Goal: Information Seeking & Learning: Learn about a topic

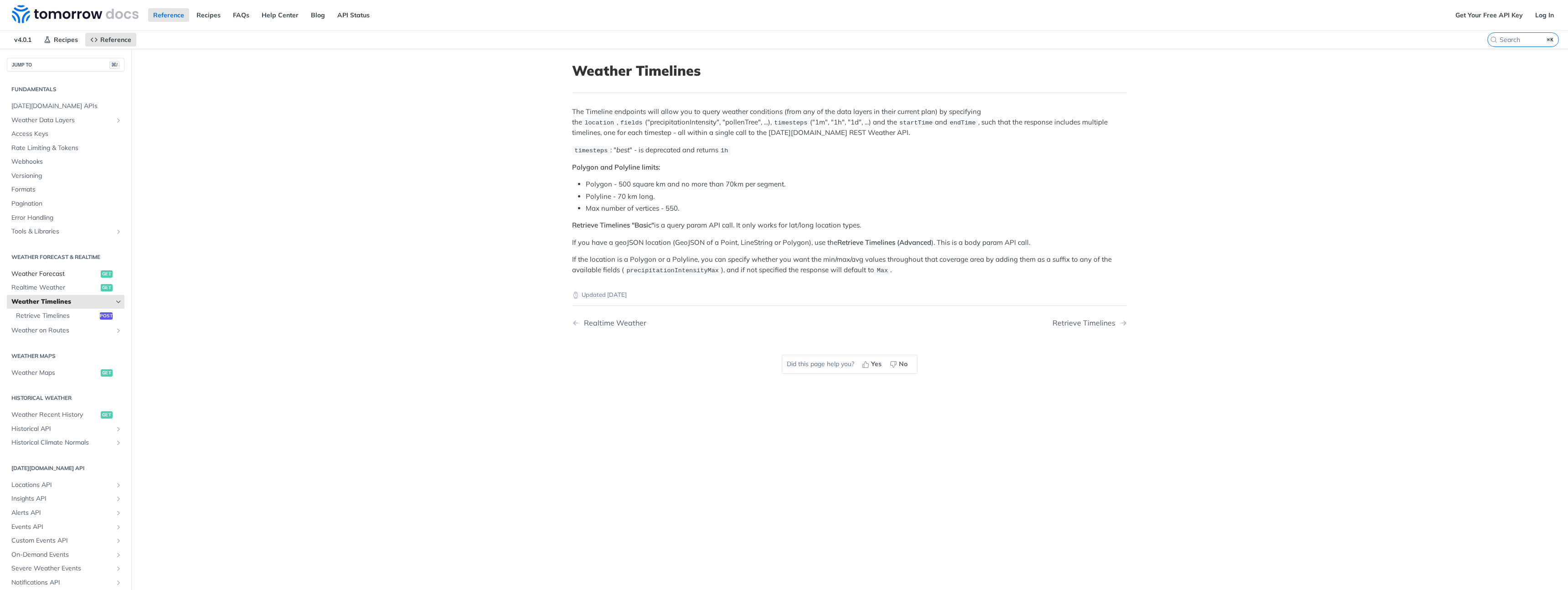
scroll to position [2, 0]
click at [1517, 44] on label "⌘K" at bounding box center [1523, 39] width 71 height 15
click at [1517, 44] on input "⌘K" at bounding box center [1512, 39] width 93 height 9
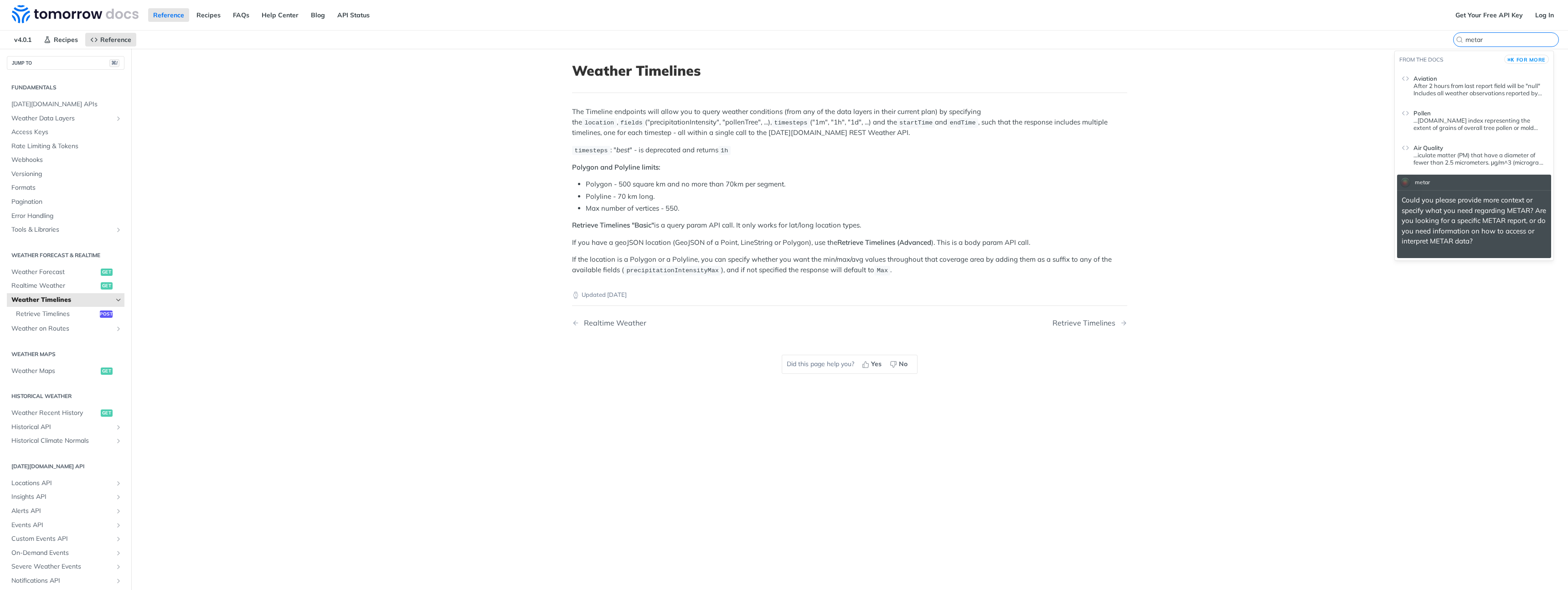
type input "metar"
click at [1457, 232] on p "Could you please provide more context or specify what you need regarding METAR?…" at bounding box center [1474, 221] width 145 height 52
drag, startPoint x: 260, startPoint y: 296, endPoint x: 250, endPoint y: 305, distance: 13.5
click at [259, 296] on main "JUMP TO ⌘/ Fundamentals Tomorrow.io APIs Weather Data Layers Core Probabilistic…" at bounding box center [784, 344] width 1568 height 590
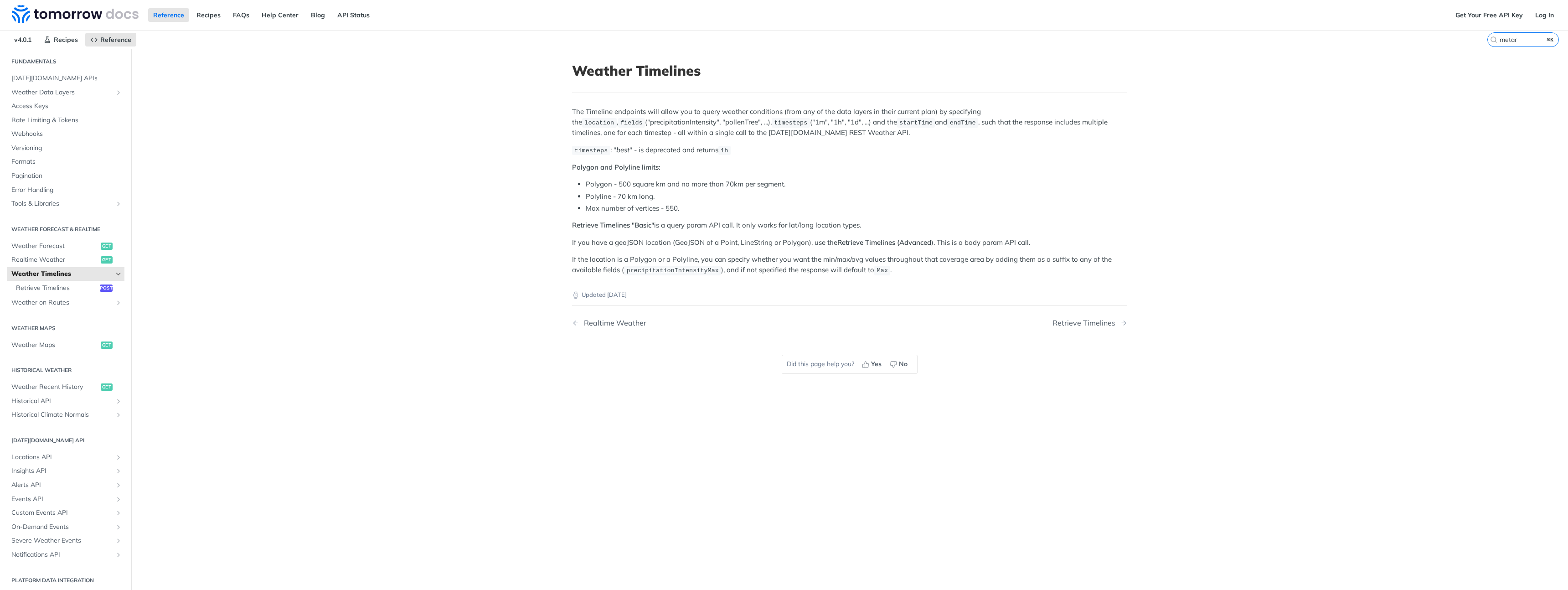
scroll to position [30, 0]
click at [283, 399] on main "JUMP TO ⌘/ Fundamentals Tomorrow.io APIs Weather Data Layers Core Probabilistic…" at bounding box center [784, 344] width 1568 height 590
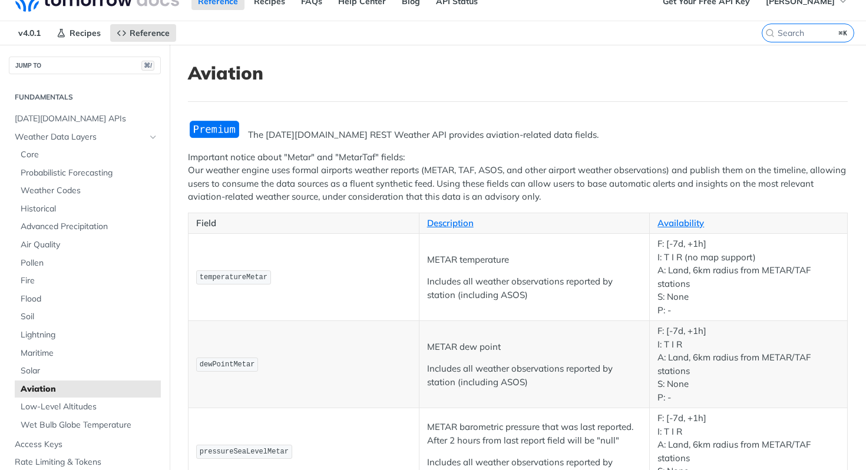
scroll to position [32, 0]
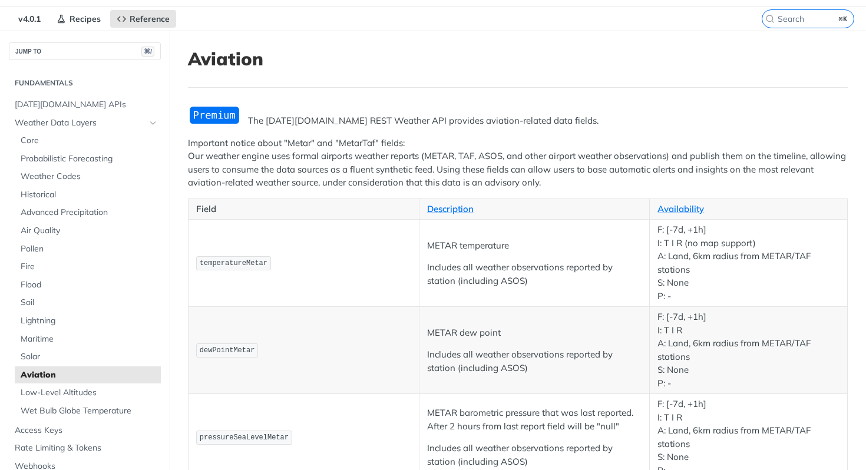
click at [307, 314] on td "dewPointMetar" at bounding box center [303, 350] width 231 height 87
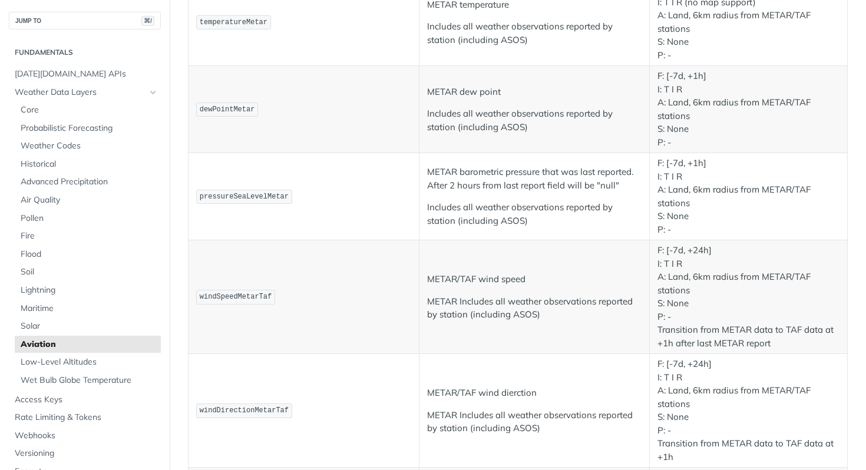
scroll to position [580, 0]
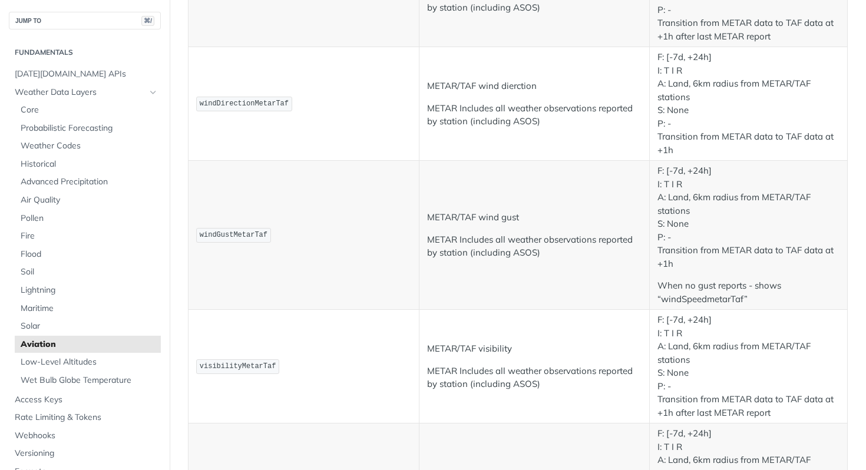
click at [259, 290] on td "windGustMetarTaf" at bounding box center [303, 235] width 231 height 149
click at [226, 237] on span "windGustMetarTaf" at bounding box center [234, 235] width 68 height 8
click at [423, 218] on td "METAR/TAF wind gust METAR Includes all weather observations reported by station…" at bounding box center [534, 235] width 231 height 149
drag, startPoint x: 423, startPoint y: 218, endPoint x: 525, endPoint y: 217, distance: 101.9
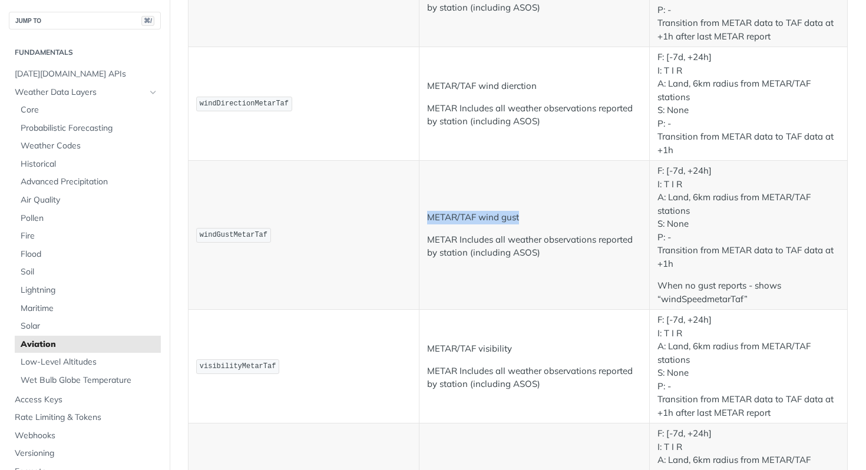
click at [525, 217] on td "METAR/TAF wind gust METAR Includes all weather observations reported by station…" at bounding box center [534, 235] width 231 height 149
click at [457, 263] on td "METAR/TAF wind gust METAR Includes all weather observations reported by station…" at bounding box center [534, 235] width 231 height 149
click at [435, 241] on p "METAR Includes all weather observations reported by station (including ASOS)" at bounding box center [534, 246] width 215 height 27
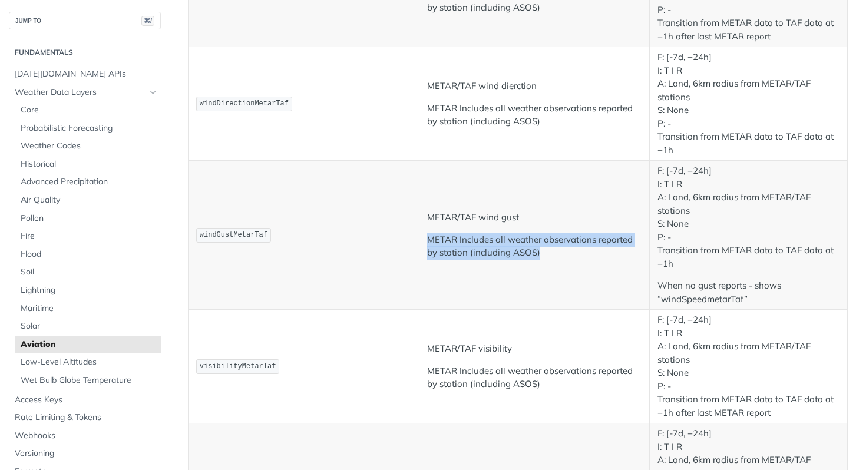
drag, startPoint x: 435, startPoint y: 241, endPoint x: 566, endPoint y: 259, distance: 132.5
click at [565, 259] on p "METAR Includes all weather observations reported by station (including ASOS)" at bounding box center [534, 246] width 215 height 27
click at [566, 260] on td "METAR/TAF wind gust METAR Includes all weather observations reported by station…" at bounding box center [534, 235] width 231 height 149
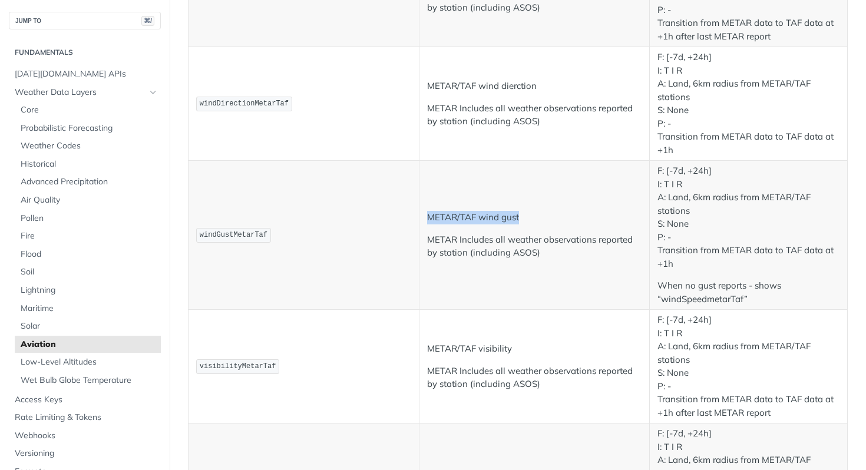
drag, startPoint x: 532, startPoint y: 214, endPoint x: 436, endPoint y: 239, distance: 99.0
click at [419, 220] on td "METAR/TAF wind gust METAR Includes all weather observations reported by station…" at bounding box center [534, 235] width 231 height 149
click at [499, 303] on td "METAR/TAF wind gust METAR Includes all weather observations reported by station…" at bounding box center [534, 235] width 231 height 149
drag, startPoint x: 453, startPoint y: 219, endPoint x: 419, endPoint y: 216, distance: 33.7
click at [419, 216] on td "METAR/TAF wind gust METAR Includes all weather observations reported by station…" at bounding box center [534, 235] width 231 height 149
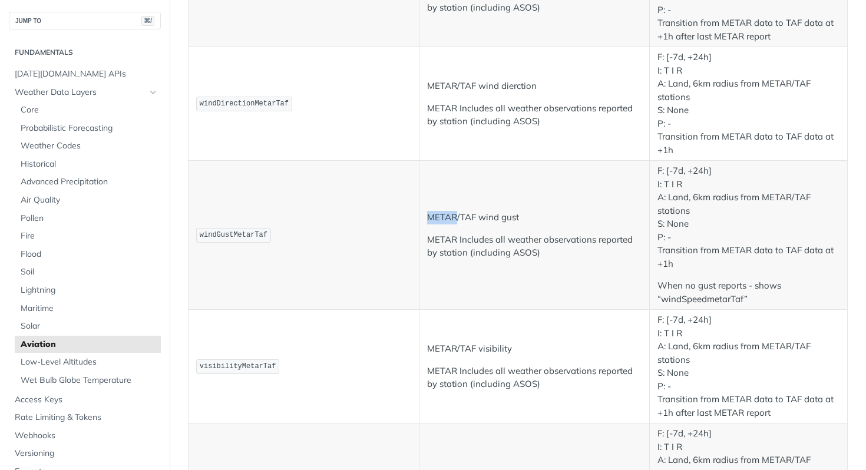
click at [437, 189] on td "METAR/TAF wind gust METAR Includes all weather observations reported by station…" at bounding box center [534, 235] width 231 height 149
drag, startPoint x: 469, startPoint y: 215, endPoint x: 479, endPoint y: 214, distance: 10.0
click at [479, 214] on p "METAR/TAF wind gust" at bounding box center [534, 218] width 215 height 14
click at [229, 237] on span "windGustMetarTaf" at bounding box center [234, 235] width 68 height 8
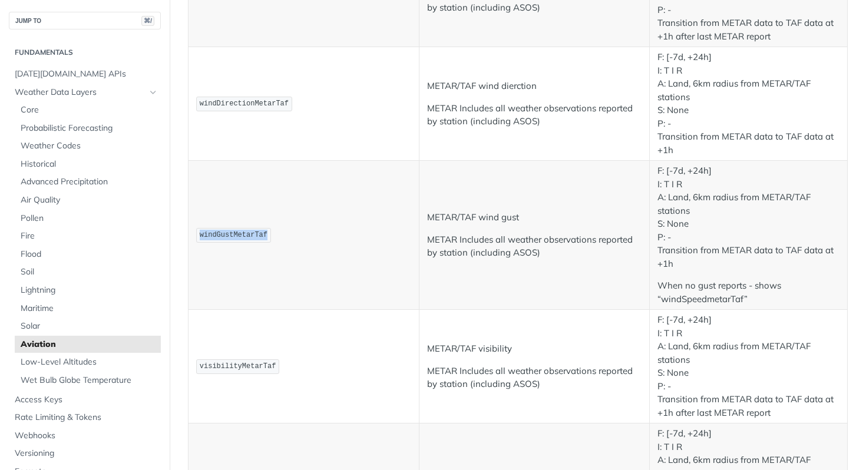
click at [229, 237] on span "windGustMetarTaf" at bounding box center [234, 235] width 68 height 8
drag, startPoint x: 663, startPoint y: 171, endPoint x: 681, endPoint y: 170, distance: 18.3
click at [681, 170] on p "F: [-7d, +24h] I: T I R A: Land, 6km radius from METAR/TAF stations S: None P: …" at bounding box center [748, 217] width 182 height 106
click at [690, 183] on p "F: [-7d, +24h] I: T I R A: Land, 6km radius from METAR/TAF stations S: None P: …" at bounding box center [748, 217] width 182 height 106
drag, startPoint x: 685, startPoint y: 171, endPoint x: 714, endPoint y: 175, distance: 29.7
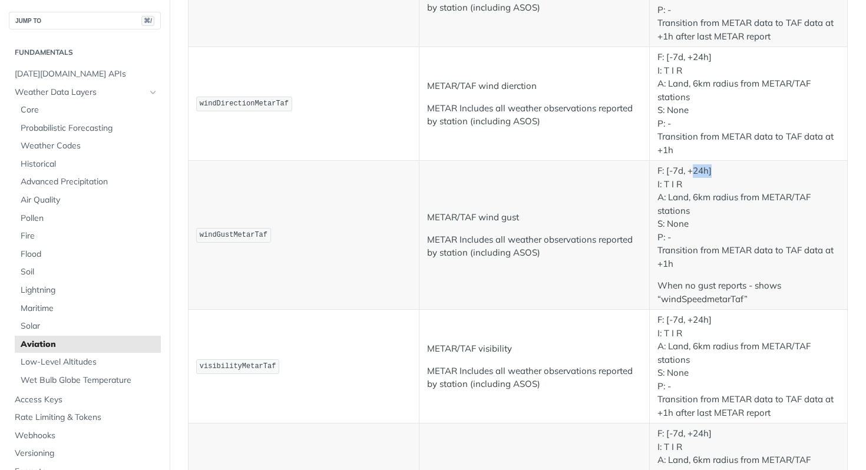
click at [714, 175] on p "F: [-7d, +24h] I: T I R A: Land, 6km radius from METAR/TAF stations S: None P: …" at bounding box center [748, 217] width 182 height 106
drag, startPoint x: 708, startPoint y: 184, endPoint x: 704, endPoint y: 179, distance: 6.4
click at [708, 184] on p "F: [-7d, +24h] I: T I R A: Land, 6km radius from METAR/TAF stations S: None P: …" at bounding box center [748, 217] width 182 height 106
drag, startPoint x: 689, startPoint y: 168, endPoint x: 702, endPoint y: 169, distance: 13.0
click at [701, 168] on p "F: [-7d, +24h] I: T I R A: Land, 6km radius from METAR/TAF stations S: None P: …" at bounding box center [748, 217] width 182 height 106
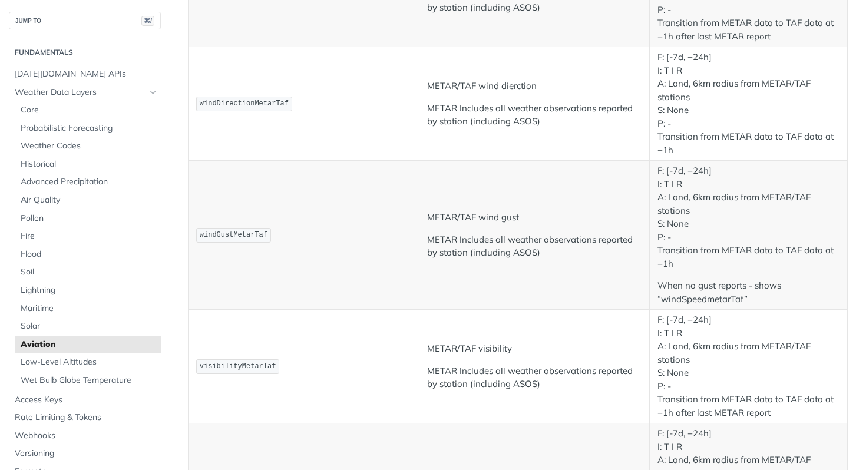
click at [704, 177] on p "F: [-7d, +24h] I: T I R A: Land, 6km radius from METAR/TAF stations S: None P: …" at bounding box center [748, 217] width 182 height 106
drag, startPoint x: 675, startPoint y: 170, endPoint x: 663, endPoint y: 171, distance: 12.4
click at [663, 171] on p "F: [-7d, +24h] I: T I R A: Land, 6km radius from METAR/TAF stations S: None P: …" at bounding box center [748, 217] width 182 height 106
click at [730, 240] on p "F: [-7d, +24h] I: T I R A: Land, 6km radius from METAR/TAF stations S: None P: …" at bounding box center [748, 217] width 182 height 106
click at [671, 253] on p "F: [-7d, +24h] I: T I R A: Land, 6km radius from METAR/TAF stations S: None P: …" at bounding box center [748, 217] width 182 height 106
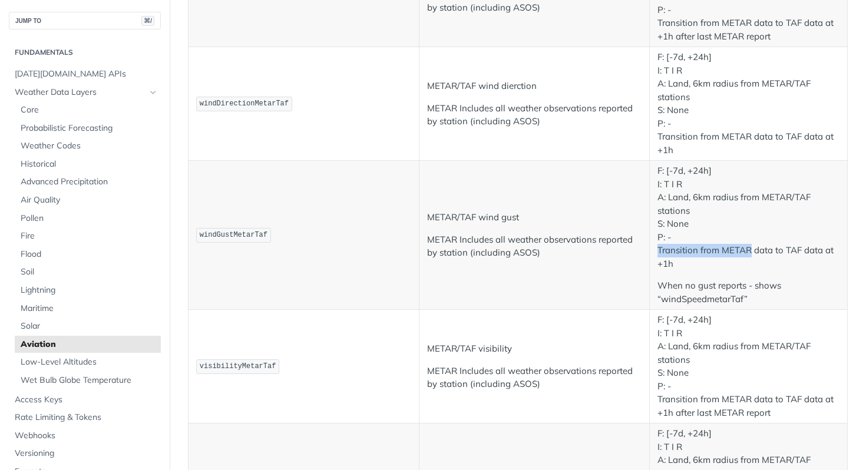
drag, startPoint x: 671, startPoint y: 253, endPoint x: 733, endPoint y: 251, distance: 61.9
click at [727, 250] on p "F: [-7d, +24h] I: T I R A: Land, 6km radius from METAR/TAF stations S: None P: …" at bounding box center [748, 217] width 182 height 106
click at [767, 252] on p "F: [-7d, +24h] I: T I R A: Land, 6km radius from METAR/TAF stations S: None P: …" at bounding box center [748, 217] width 182 height 106
click at [763, 253] on p "F: [-7d, +24h] I: T I R A: Land, 6km radius from METAR/TAF stations S: None P: …" at bounding box center [748, 217] width 182 height 106
drag, startPoint x: 763, startPoint y: 253, endPoint x: 780, endPoint y: 253, distance: 17.1
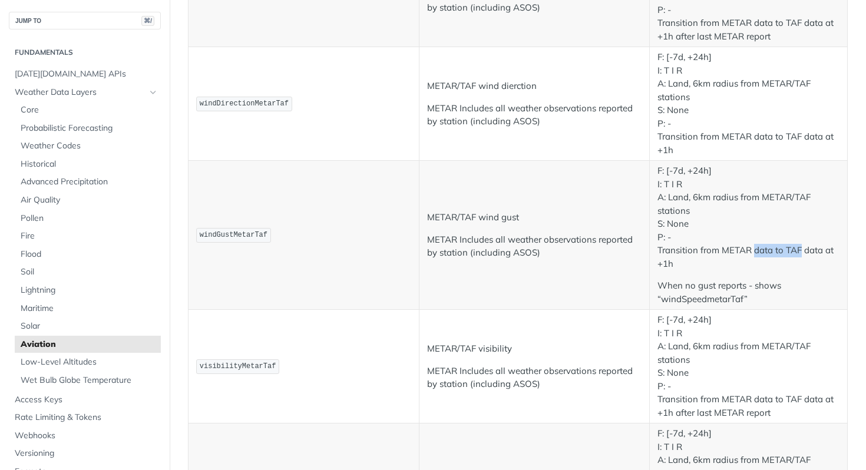
click at [779, 253] on p "F: [-7d, +24h] I: T I R A: Land, 6km radius from METAR/TAF stations S: None P: …" at bounding box center [748, 217] width 182 height 106
click at [801, 249] on p "F: [-7d, +24h] I: T I R A: Land, 6km radius from METAR/TAF stations S: None P: …" at bounding box center [748, 217] width 182 height 106
drag, startPoint x: 685, startPoint y: 267, endPoint x: 653, endPoint y: 263, distance: 32.0
click at [657, 263] on p "F: [-7d, +24h] I: T I R A: Land, 6km radius from METAR/TAF stations S: None P: …" at bounding box center [748, 217] width 182 height 106
click at [726, 266] on p "F: [-7d, +24h] I: T I R A: Land, 6km radius from METAR/TAF stations S: None P: …" at bounding box center [748, 217] width 182 height 106
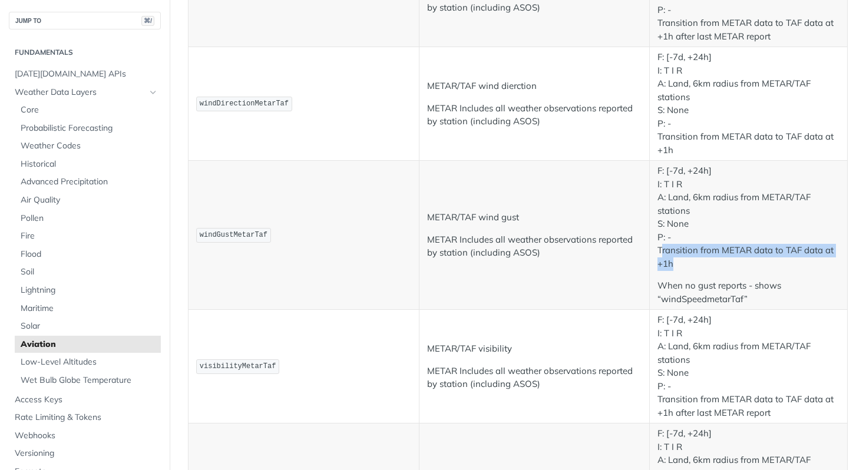
drag, startPoint x: 661, startPoint y: 253, endPoint x: 655, endPoint y: 248, distance: 7.9
click at [657, 248] on p "F: [-7d, +24h] I: T I R A: Land, 6km radius from METAR/TAF stations S: None P: …" at bounding box center [748, 217] width 182 height 106
click at [682, 264] on p "F: [-7d, +24h] I: T I R A: Land, 6km radius from METAR/TAF stations S: None P: …" at bounding box center [748, 217] width 182 height 106
drag, startPoint x: 668, startPoint y: 264, endPoint x: 645, endPoint y: 253, distance: 25.8
click at [650, 253] on td "F: [-7d, +24h] I: T I R A: Land, 6km radius from METAR/TAF stations S: None P: …" at bounding box center [749, 235] width 198 height 149
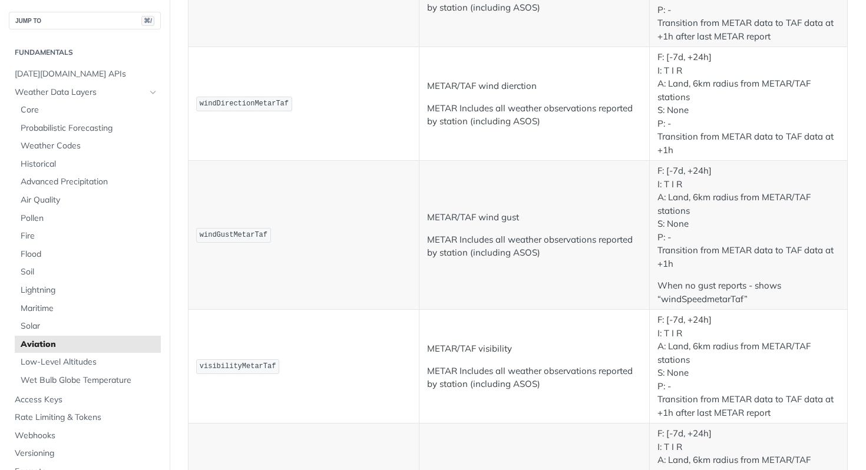
click at [711, 271] on td "F: [-7d, +24h] I: T I R A: Land, 6km radius from METAR/TAF stations S: None P: …" at bounding box center [749, 235] width 198 height 149
drag, startPoint x: 677, startPoint y: 267, endPoint x: 658, endPoint y: 256, distance: 21.9
click at [652, 254] on td "F: [-7d, +24h] I: T I R A: Land, 6km radius from METAR/TAF stations S: None P: …" at bounding box center [749, 235] width 198 height 149
click at [740, 276] on td "F: [-7d, +24h] I: T I R A: Land, 6km radius from METAR/TAF stations S: None P: …" at bounding box center [749, 235] width 198 height 149
click at [736, 249] on p "F: [-7d, +24h] I: T I R A: Land, 6km radius from METAR/TAF stations S: None P: …" at bounding box center [748, 217] width 182 height 106
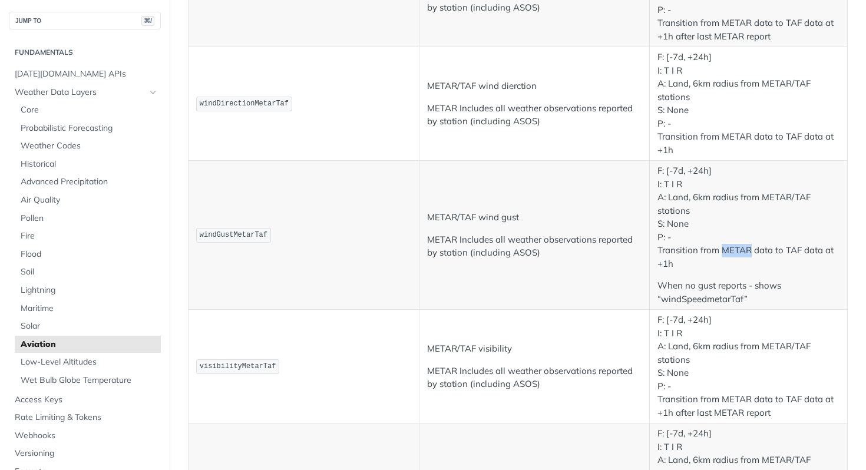
click at [736, 249] on p "F: [-7d, +24h] I: T I R A: Land, 6km radius from METAR/TAF stations S: None P: …" at bounding box center [748, 217] width 182 height 106
drag, startPoint x: 811, startPoint y: 270, endPoint x: 791, endPoint y: 249, distance: 28.7
click at [811, 269] on p "F: [-7d, +24h] I: T I R A: Land, 6km radius from METAR/TAF stations S: None P: …" at bounding box center [748, 217] width 182 height 106
click at [789, 248] on p "F: [-7d, +24h] I: T I R A: Land, 6km radius from METAR/TAF stations S: None P: …" at bounding box center [748, 217] width 182 height 106
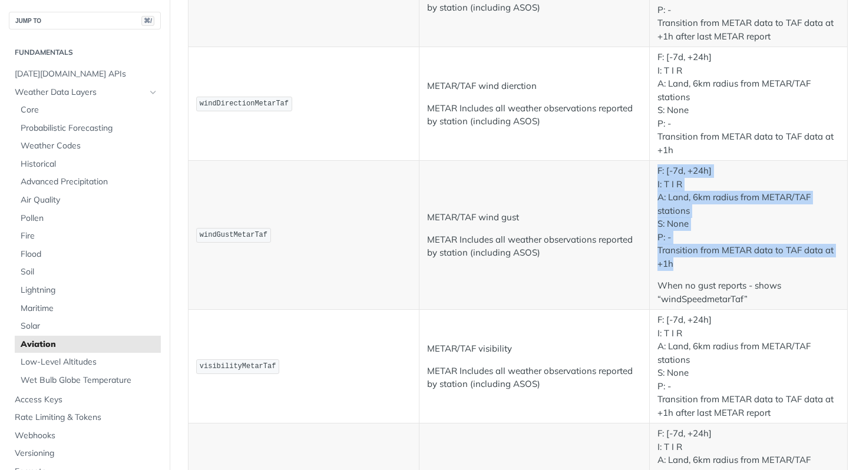
drag, startPoint x: 691, startPoint y: 268, endPoint x: 638, endPoint y: 267, distance: 52.4
click at [637, 267] on tr "windGustMetarTaf METAR/TAF wind gust METAR Includes all weather observations re…" at bounding box center [517, 235] width 659 height 149
click at [719, 270] on p "F: [-7d, +24h] I: T I R A: Land, 6km radius from METAR/TAF stations S: None P: …" at bounding box center [748, 217] width 182 height 106
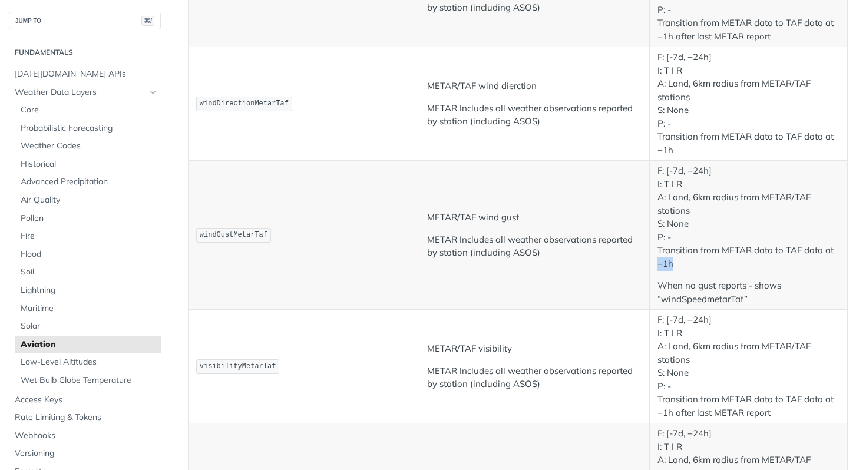
drag, startPoint x: 650, startPoint y: 264, endPoint x: 716, endPoint y: 269, distance: 66.1
click at [688, 262] on td "F: [-7d, +24h] I: T I R A: Land, 6km radius from METAR/TAF stations S: None P: …" at bounding box center [749, 235] width 198 height 149
click at [732, 269] on p "F: [-7d, +24h] I: T I R A: Land, 6km radius from METAR/TAF stations S: None P: …" at bounding box center [748, 217] width 182 height 106
click at [785, 247] on p "F: [-7d, +24h] I: T I R A: Land, 6km radius from METAR/TAF stations S: None P: …" at bounding box center [748, 217] width 182 height 106
drag, startPoint x: 785, startPoint y: 247, endPoint x: 793, endPoint y: 306, distance: 59.4
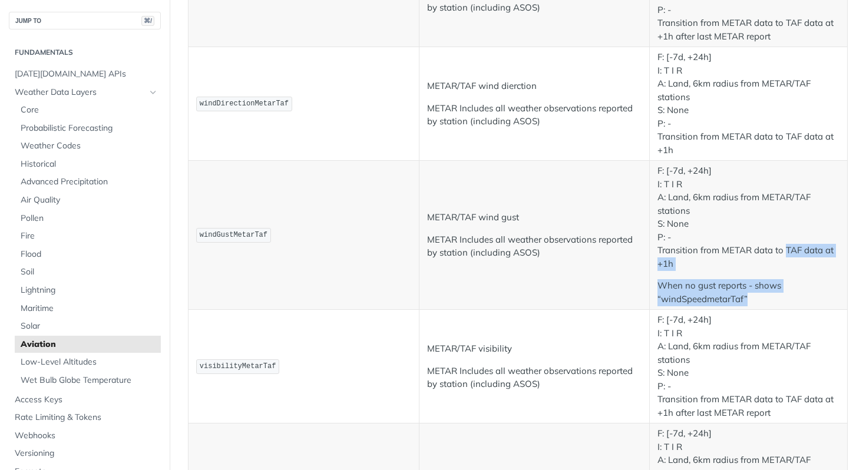
click at [793, 306] on td "F: [-7d, +24h] I: T I R A: Land, 6km radius from METAR/TAF stations S: None P: …" at bounding box center [749, 235] width 198 height 149
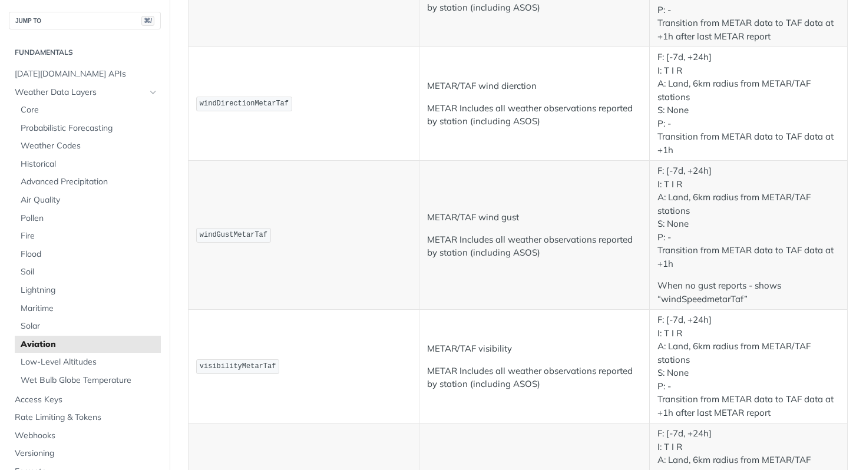
click at [463, 221] on p "METAR/TAF wind gust" at bounding box center [534, 218] width 215 height 14
drag, startPoint x: 463, startPoint y: 221, endPoint x: 435, endPoint y: 220, distance: 28.9
click at [435, 220] on p "METAR/TAF wind gust" at bounding box center [534, 218] width 215 height 14
click at [443, 231] on td "METAR/TAF wind gust METAR Includes all weather observations reported by station…" at bounding box center [534, 235] width 231 height 149
click at [500, 382] on p "METAR Includes all weather observations reported by station (including ASOS)" at bounding box center [534, 378] width 215 height 27
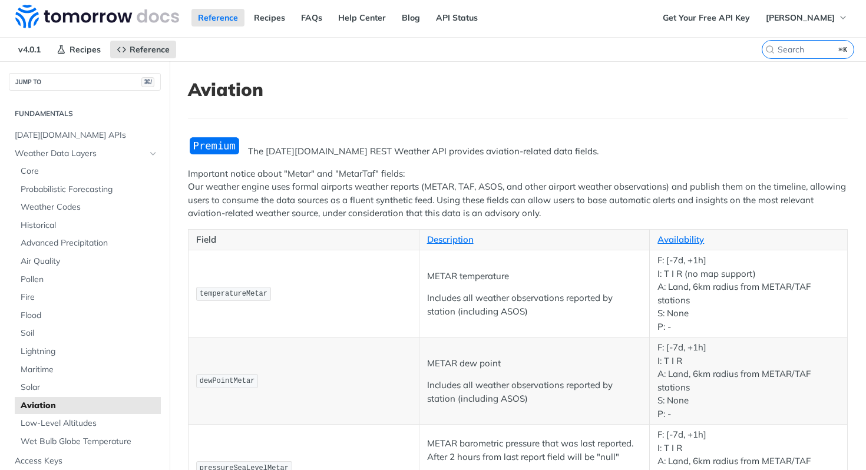
scroll to position [0, 0]
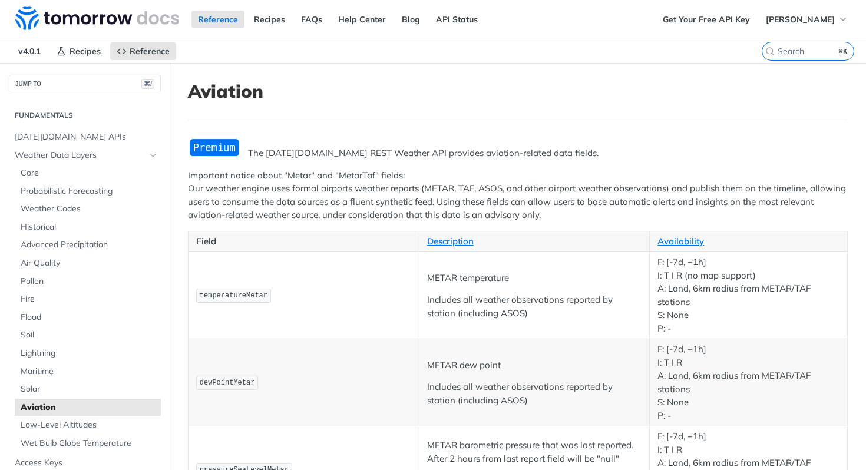
click at [617, 87] on h1 "Aviation" at bounding box center [518, 91] width 660 height 21
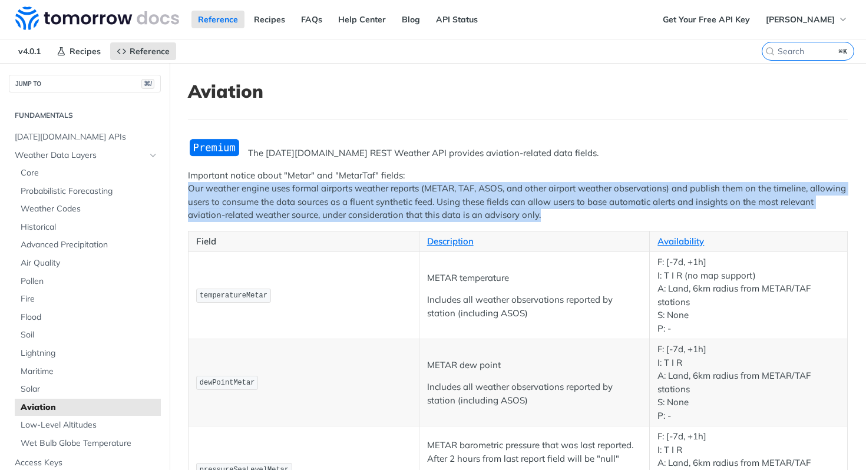
drag, startPoint x: 591, startPoint y: 217, endPoint x: 181, endPoint y: 187, distance: 410.3
click at [406, 200] on p "Important notice about "Metar" and "MetarTaf" fields: Our weather engine uses f…" at bounding box center [518, 195] width 660 height 53
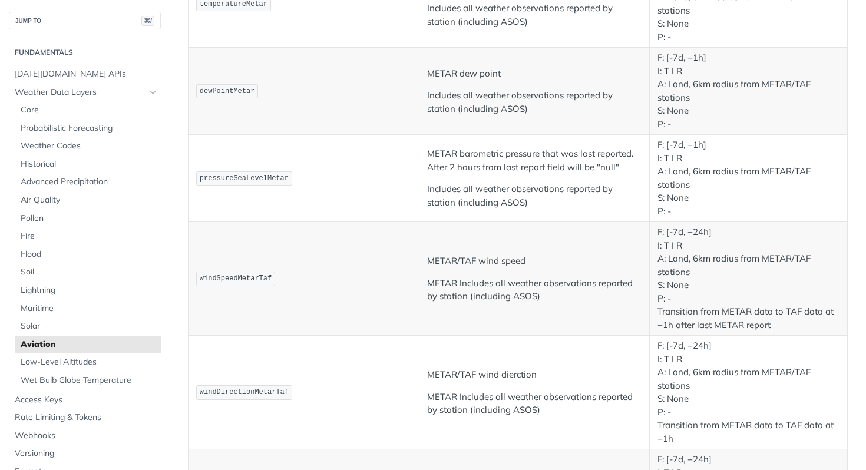
scroll to position [292, 0]
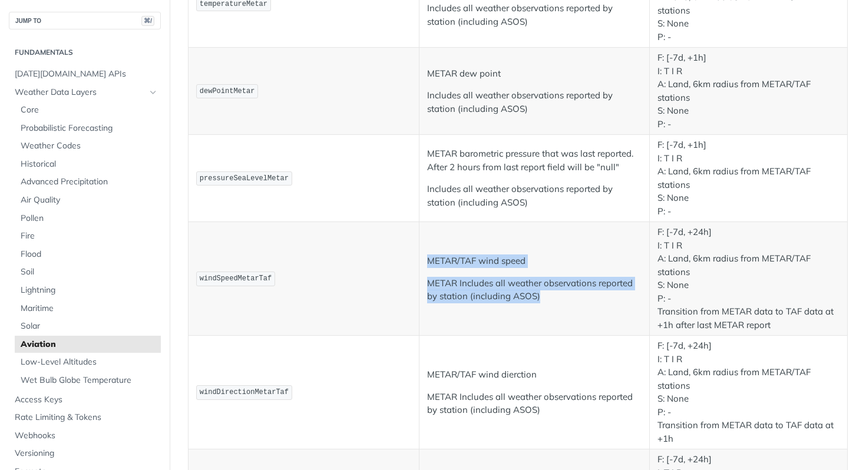
drag, startPoint x: 555, startPoint y: 310, endPoint x: 439, endPoint y: 252, distance: 130.4
click at [439, 252] on td "METAR/TAF wind speed METAR Includes all weather observations reported by statio…" at bounding box center [534, 279] width 231 height 114
click at [431, 266] on p "METAR/TAF wind speed" at bounding box center [534, 261] width 215 height 14
drag, startPoint x: 429, startPoint y: 261, endPoint x: 565, endPoint y: 300, distance: 140.9
click at [565, 300] on td "METAR/TAF wind speed METAR Includes all weather observations reported by statio…" at bounding box center [534, 279] width 231 height 114
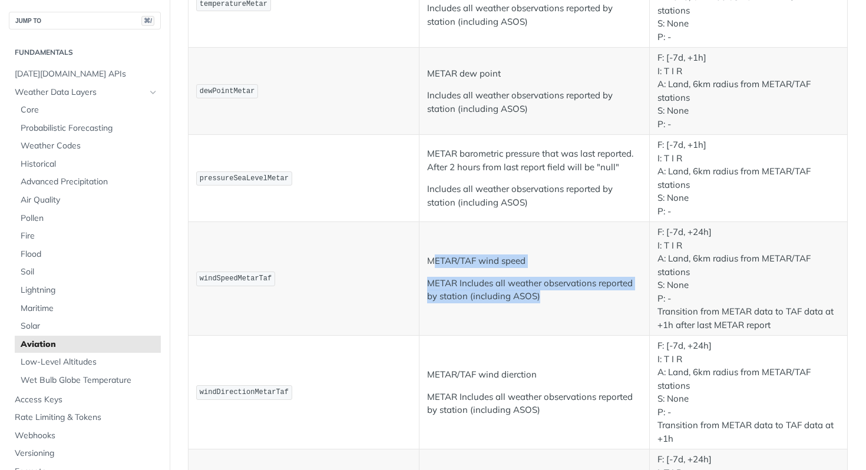
click at [565, 300] on p "METAR Includes all weather observations reported by station (including ASOS)" at bounding box center [534, 290] width 215 height 27
drag, startPoint x: 491, startPoint y: 282, endPoint x: 401, endPoint y: 250, distance: 95.5
click at [401, 250] on tr "windSpeedMetarTaf METAR/TAF wind speed METAR Includes all weather observations …" at bounding box center [517, 279] width 659 height 114
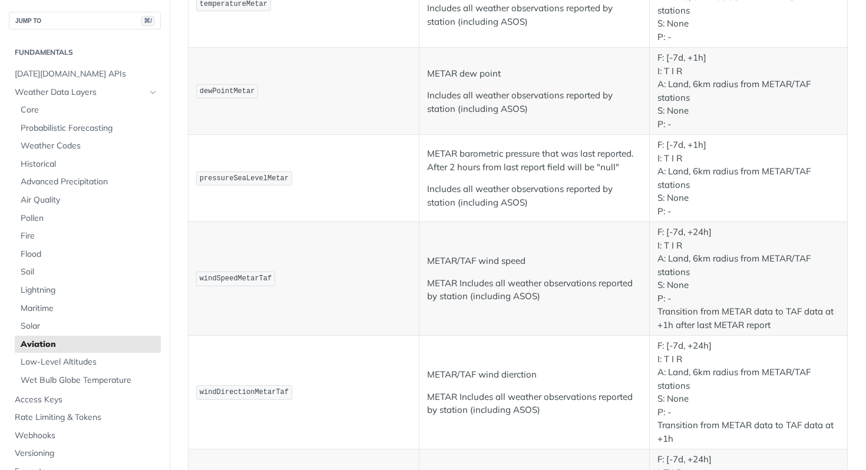
click at [401, 250] on td "windSpeedMetarTaf" at bounding box center [303, 279] width 231 height 114
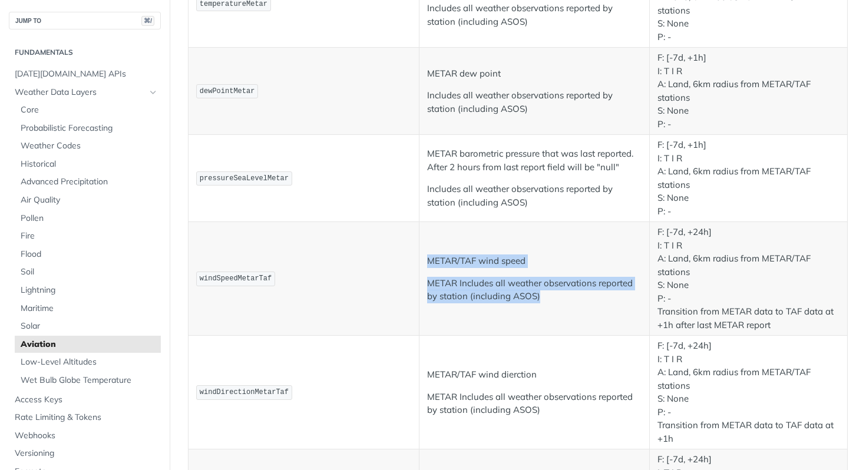
drag, startPoint x: 419, startPoint y: 257, endPoint x: 569, endPoint y: 320, distance: 162.5
click at [569, 320] on td "METAR/TAF wind speed METAR Includes all weather observations reported by statio…" at bounding box center [534, 279] width 231 height 114
drag, startPoint x: 569, startPoint y: 320, endPoint x: 425, endPoint y: 259, distance: 156.4
click at [425, 259] on td "METAR/TAF wind speed METAR Includes all weather observations reported by statio…" at bounding box center [534, 279] width 231 height 114
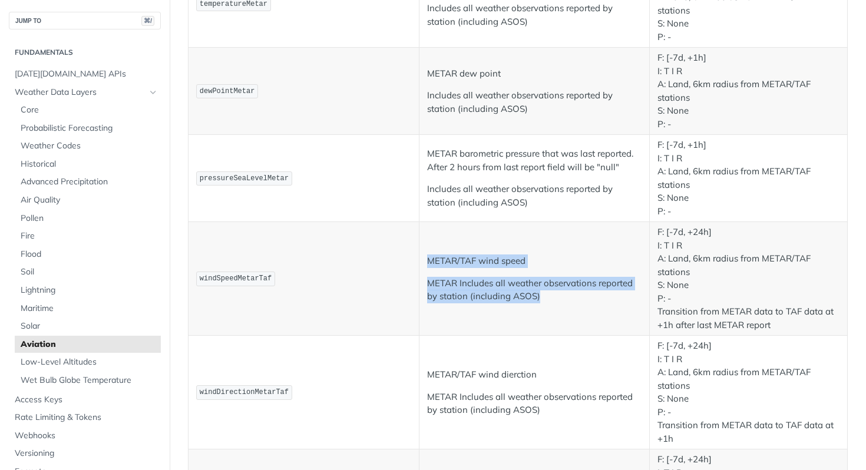
click at [427, 259] on p "METAR/TAF wind speed" at bounding box center [534, 261] width 215 height 14
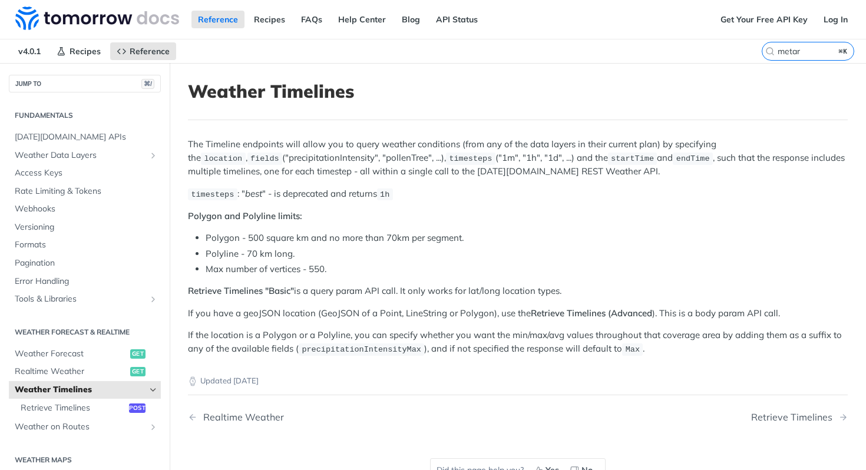
scroll to position [39, 0]
